Goal: Manage account settings

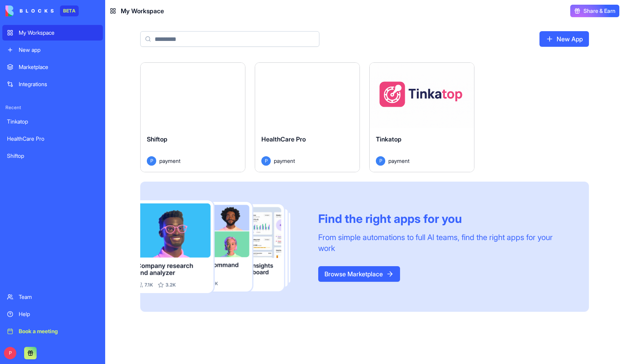
click at [396, 129] on div "[DEMOGRAPHIC_DATA] P payment" at bounding box center [422, 150] width 104 height 44
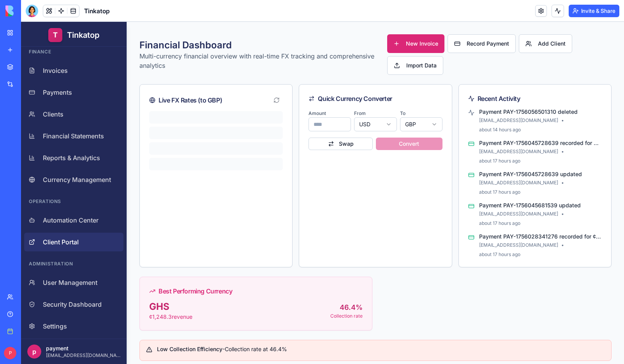
click at [64, 243] on span "Client Portal" at bounding box center [61, 241] width 36 height 9
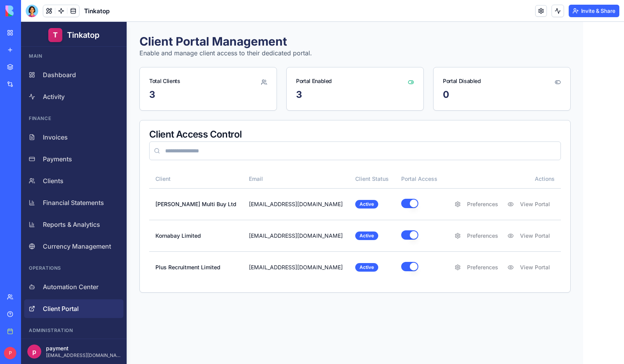
scroll to position [4, 0]
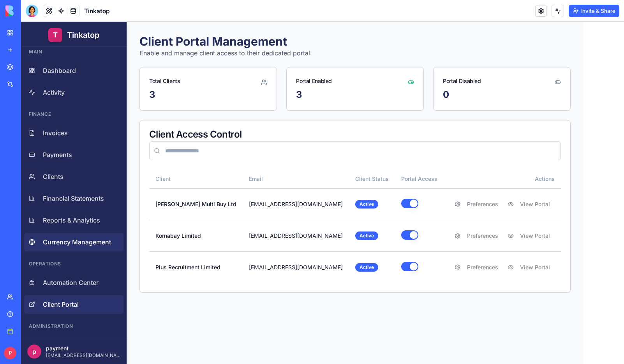
click at [76, 236] on link "Currency Management" at bounding box center [73, 242] width 99 height 19
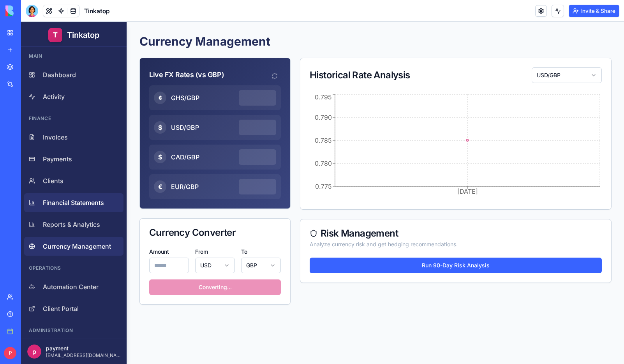
click at [48, 201] on span "Financial Statements" at bounding box center [73, 202] width 61 height 9
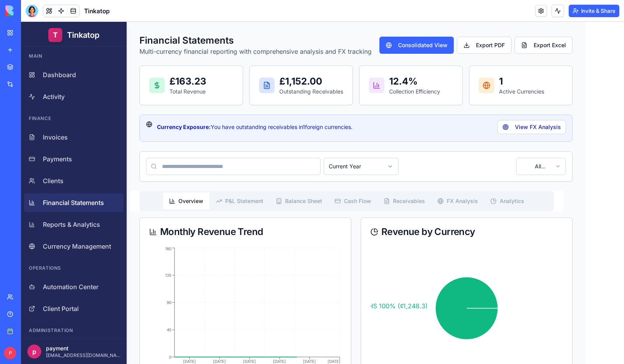
scroll to position [128, 0]
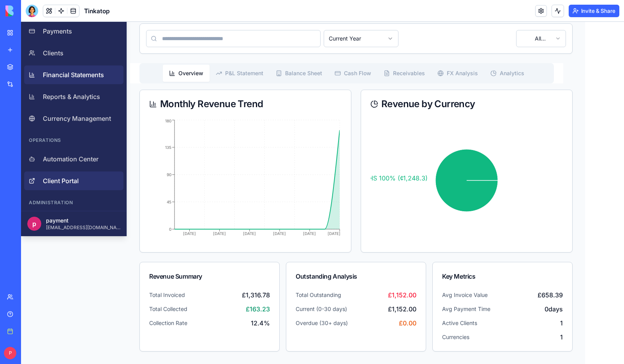
click at [70, 180] on span "Client Portal" at bounding box center [61, 180] width 36 height 9
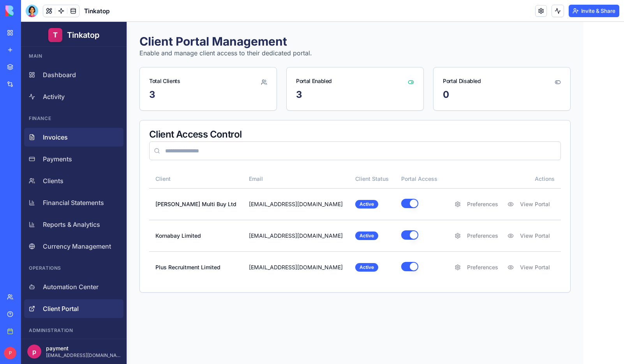
click at [55, 141] on span "Invoices" at bounding box center [55, 136] width 25 height 9
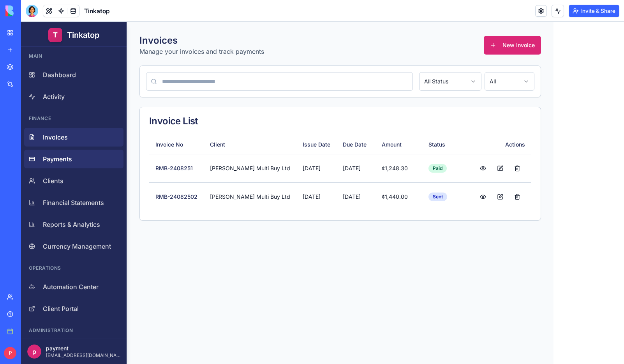
click at [57, 159] on span "Payments" at bounding box center [57, 158] width 29 height 9
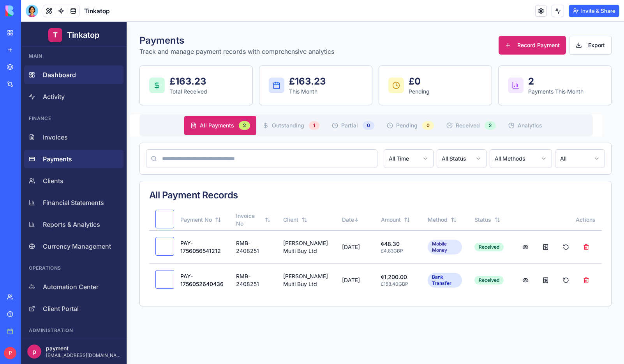
click at [57, 70] on span "Dashboard" at bounding box center [59, 74] width 33 height 9
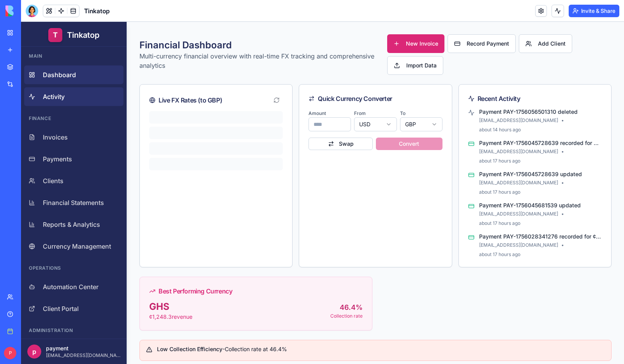
click at [55, 93] on span "Activity" at bounding box center [54, 96] width 22 height 9
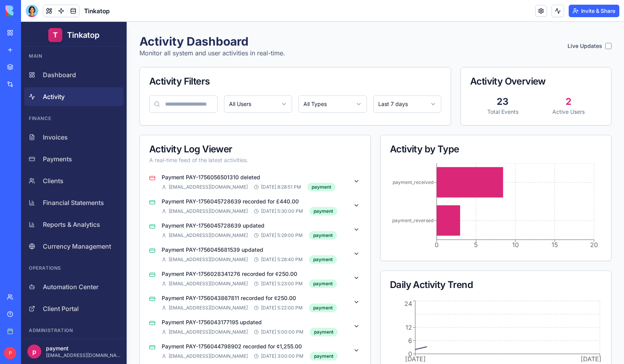
scroll to position [26, 0]
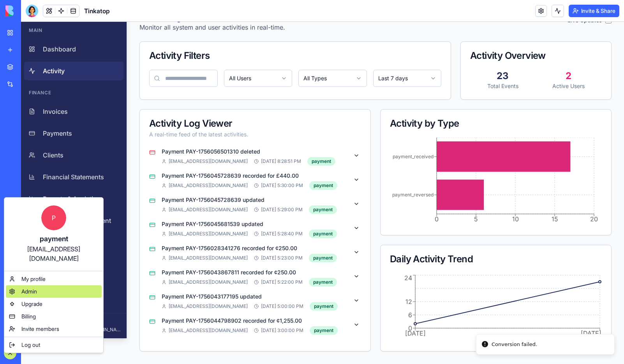
click at [32, 288] on span "Admin" at bounding box center [29, 292] width 16 height 8
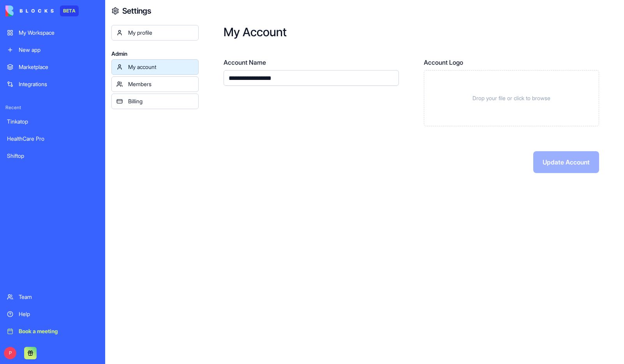
click at [164, 100] on div "Billing" at bounding box center [160, 101] width 65 height 8
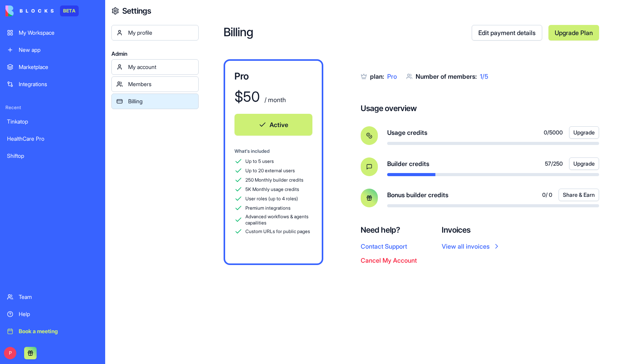
click at [245, 18] on div "Billing Edit payment details Upgrade Plan Pro $ 50 / month Active What's includ…" at bounding box center [411, 182] width 425 height 364
